Goal: Communication & Community: Answer question/provide support

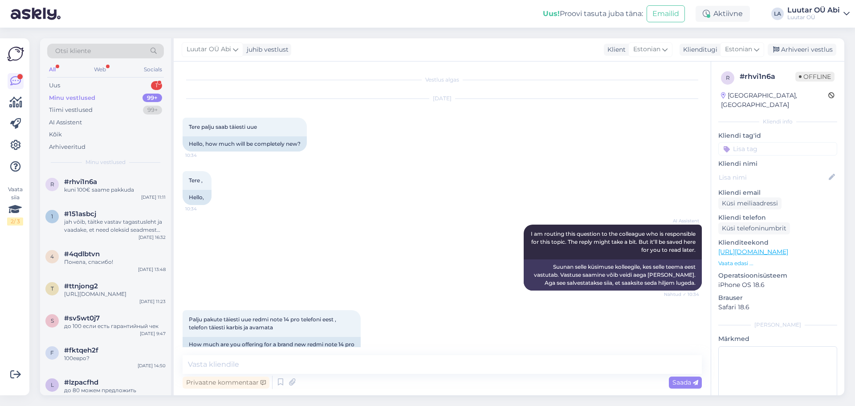
scroll to position [176, 0]
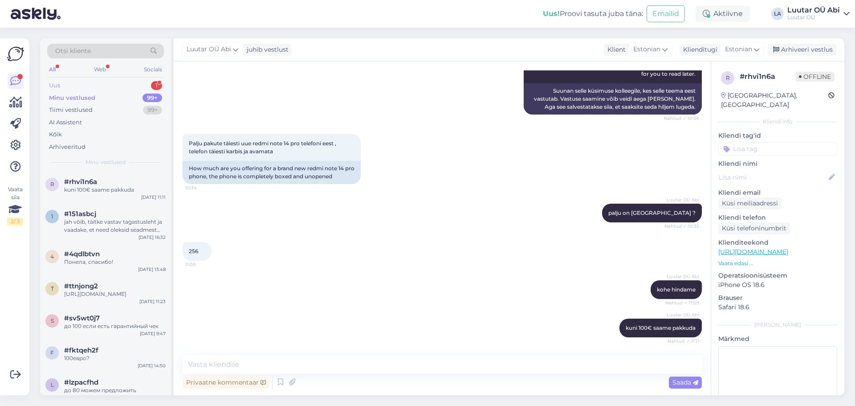
click at [118, 83] on div "Uus 1" at bounding box center [105, 85] width 117 height 12
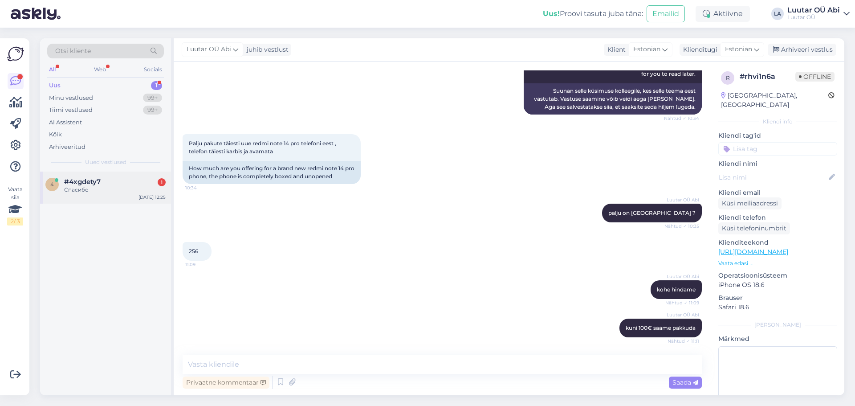
click at [119, 177] on div "4 #4xgdety7 1 Спасибо [DATE] 12:25" at bounding box center [105, 188] width 131 height 32
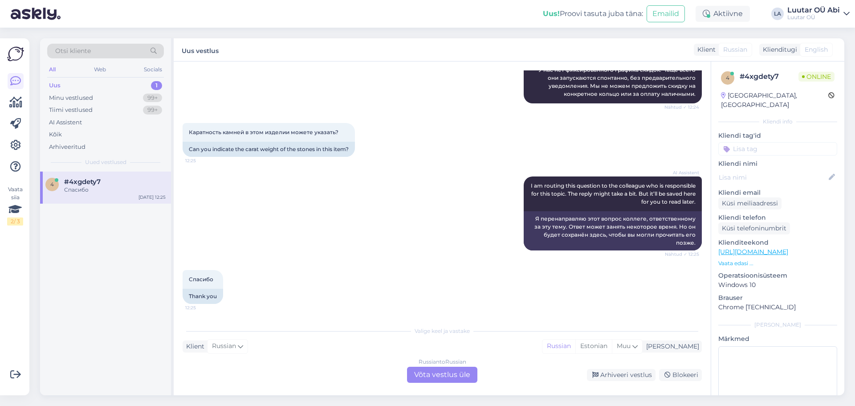
click at [423, 371] on div "Russian to Russian Võta vestlus üle" at bounding box center [442, 375] width 70 height 16
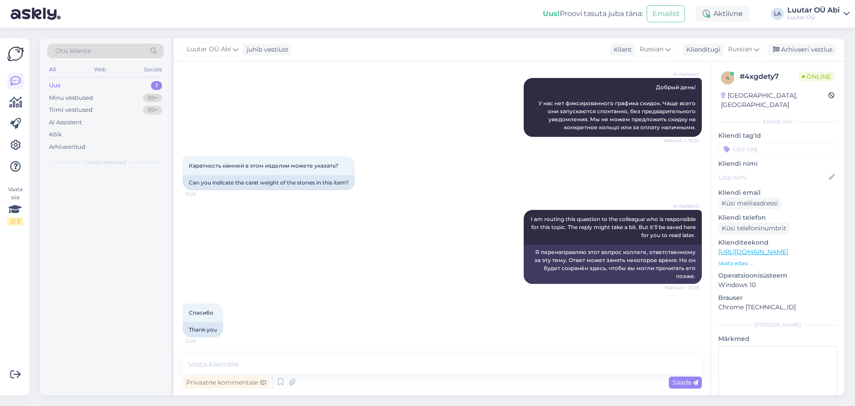
scroll to position [109, 0]
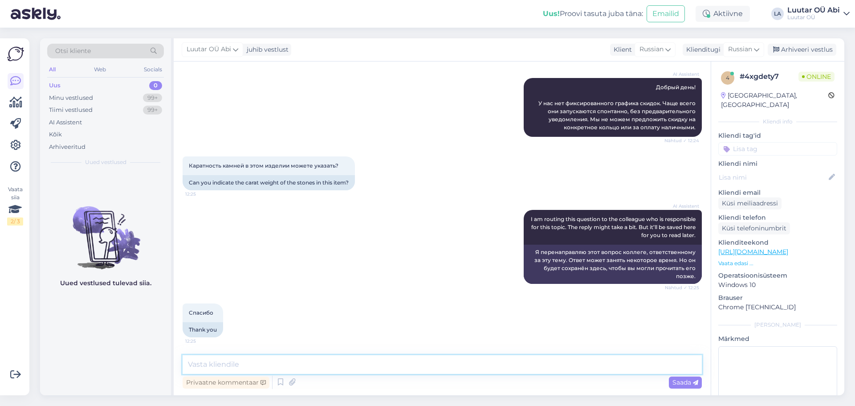
click at [417, 365] on textarea at bounding box center [443, 364] width 520 height 19
type textarea "432€ можем предложить"
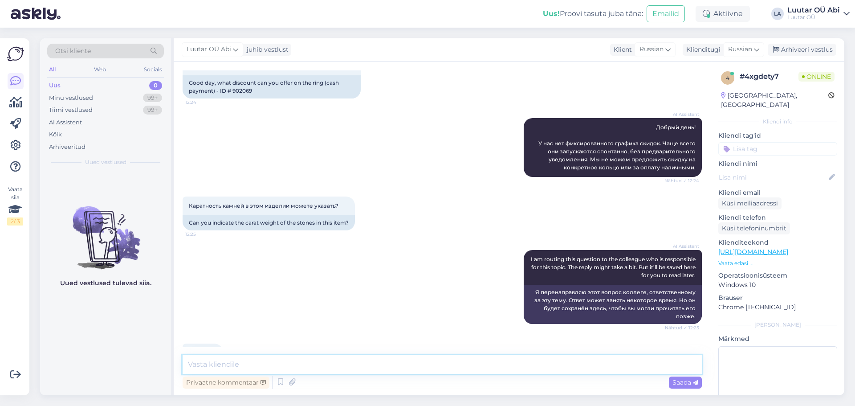
scroll to position [0, 0]
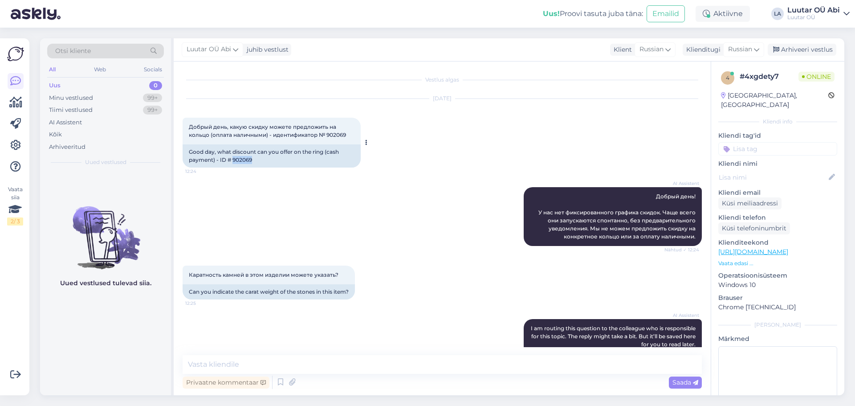
drag, startPoint x: 233, startPoint y: 162, endPoint x: 254, endPoint y: 161, distance: 20.5
click at [254, 161] on div "Good day, what discount can you offer on the ring (cash payment) - ID # 902069" at bounding box center [272, 155] width 178 height 23
copy div "902069"
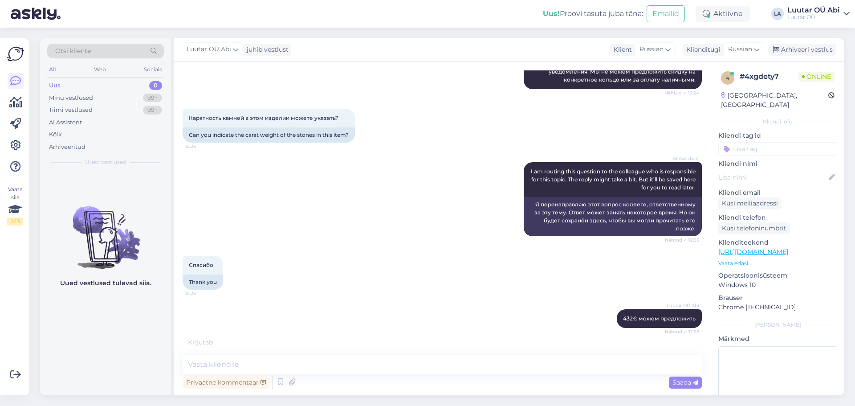
click at [429, 274] on div "Спасибо 12:25 Thank you" at bounding box center [443, 272] width 520 height 53
click at [325, 360] on textarea at bounding box center [443, 364] width 520 height 19
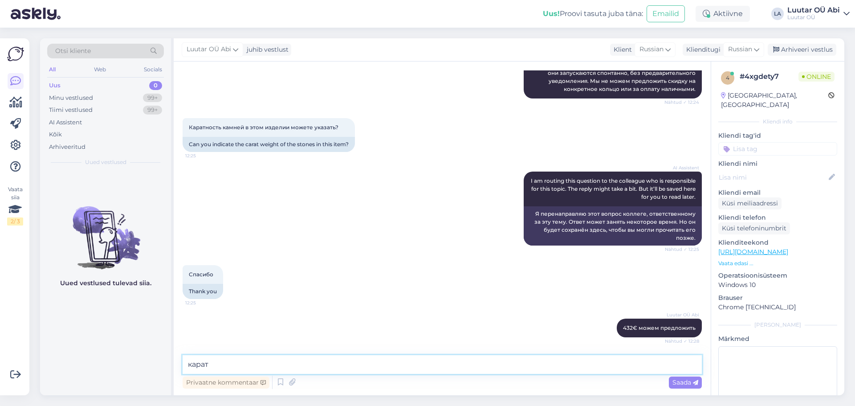
scroll to position [186, 0]
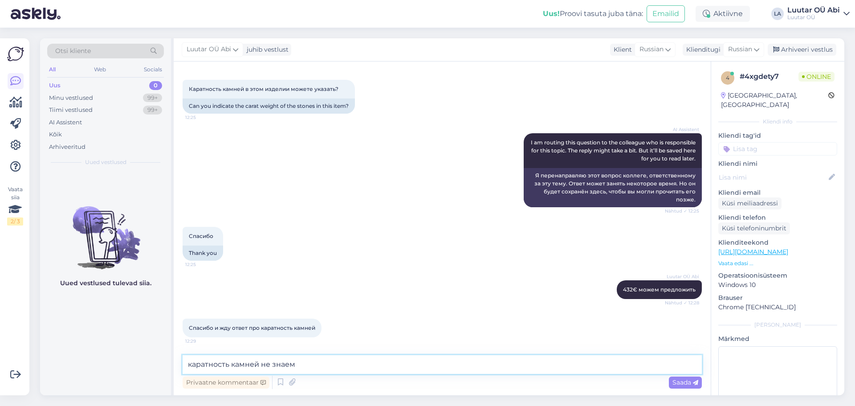
type textarea "кратность камней не знаем"
click at [332, 368] on textarea "кратность камней не знаем" at bounding box center [443, 364] width 520 height 19
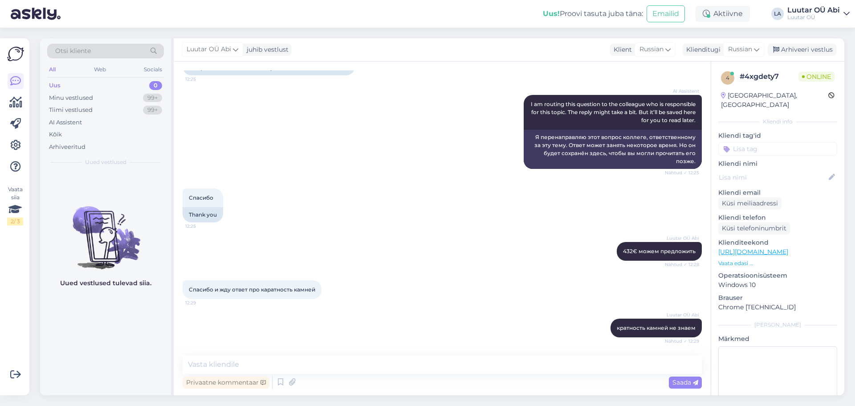
click at [359, 149] on div "AI Assistent I am routing this question to the colleague who is responsible for…" at bounding box center [443, 132] width 520 height 94
